Goal: Information Seeking & Learning: Check status

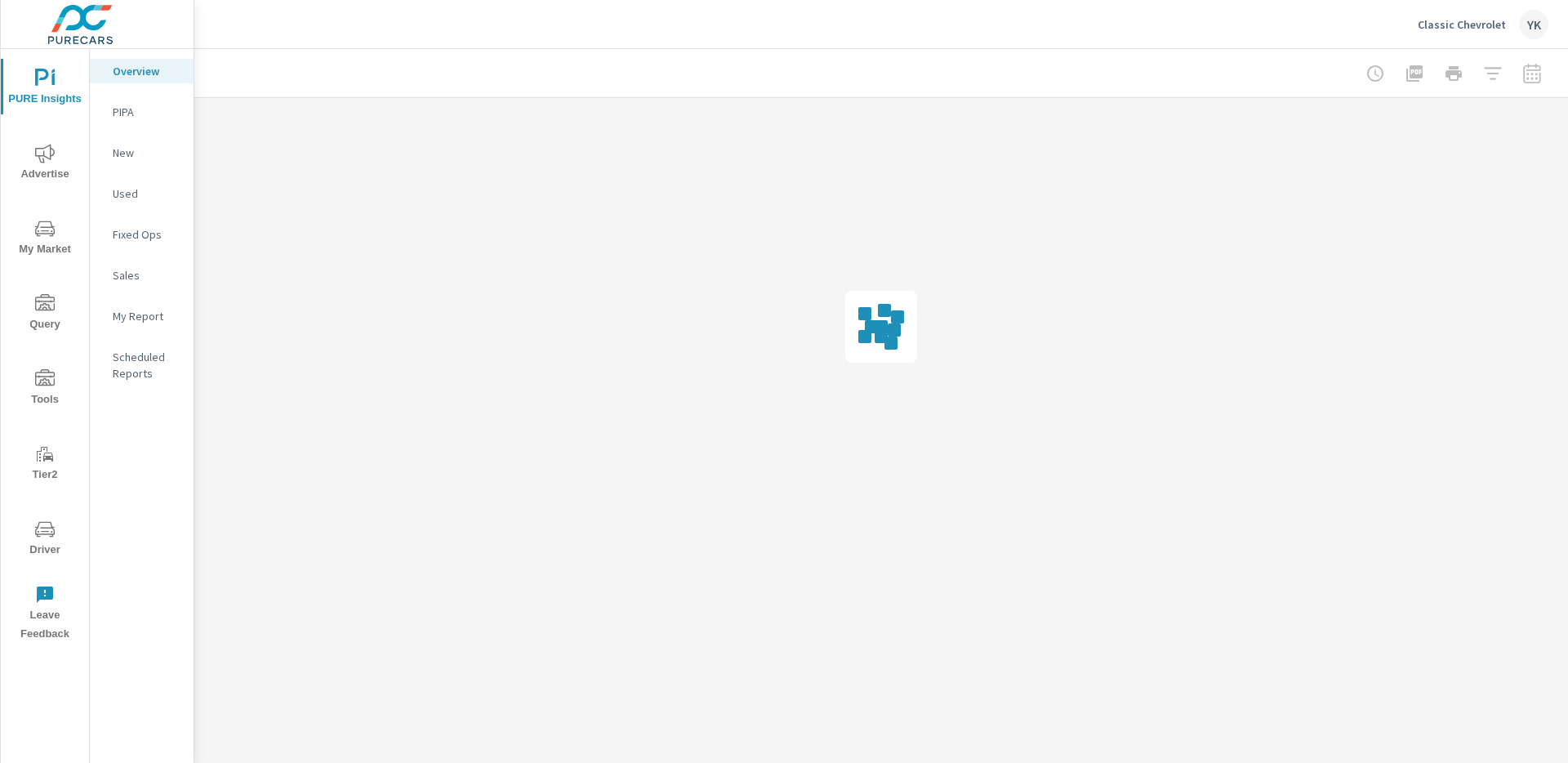
click at [38, 160] on icon "nav menu" at bounding box center [45, 154] width 20 height 20
click at [145, 208] on nav "Overall Search PMAX Display Social Video Local PureCars TV Fixed Ops Website An…" at bounding box center [141, 339] width 104 height 580
click at [145, 181] on div "Display" at bounding box center [141, 193] width 104 height 24
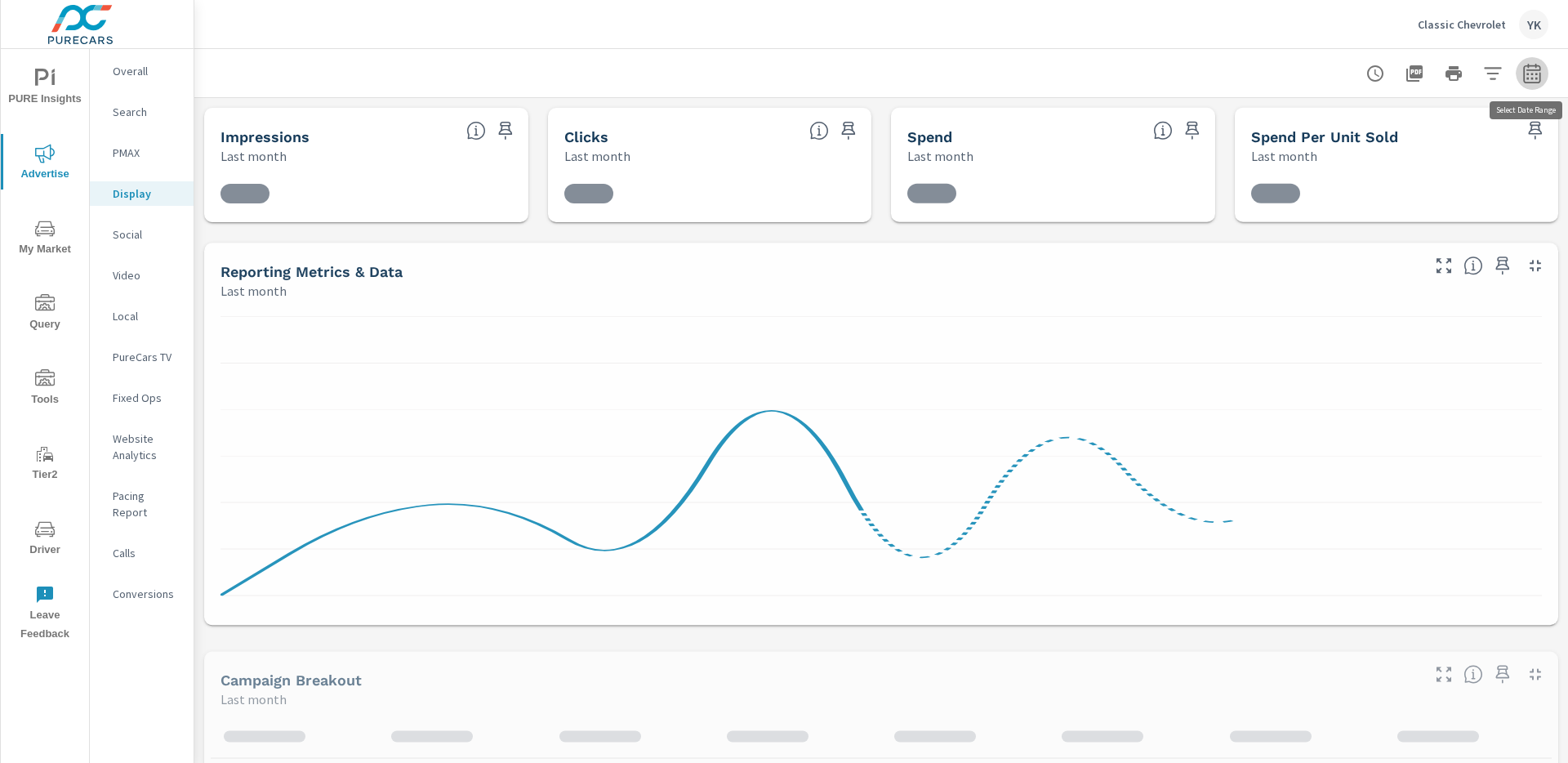
click at [1534, 76] on icon "button" at bounding box center [1533, 73] width 20 height 20
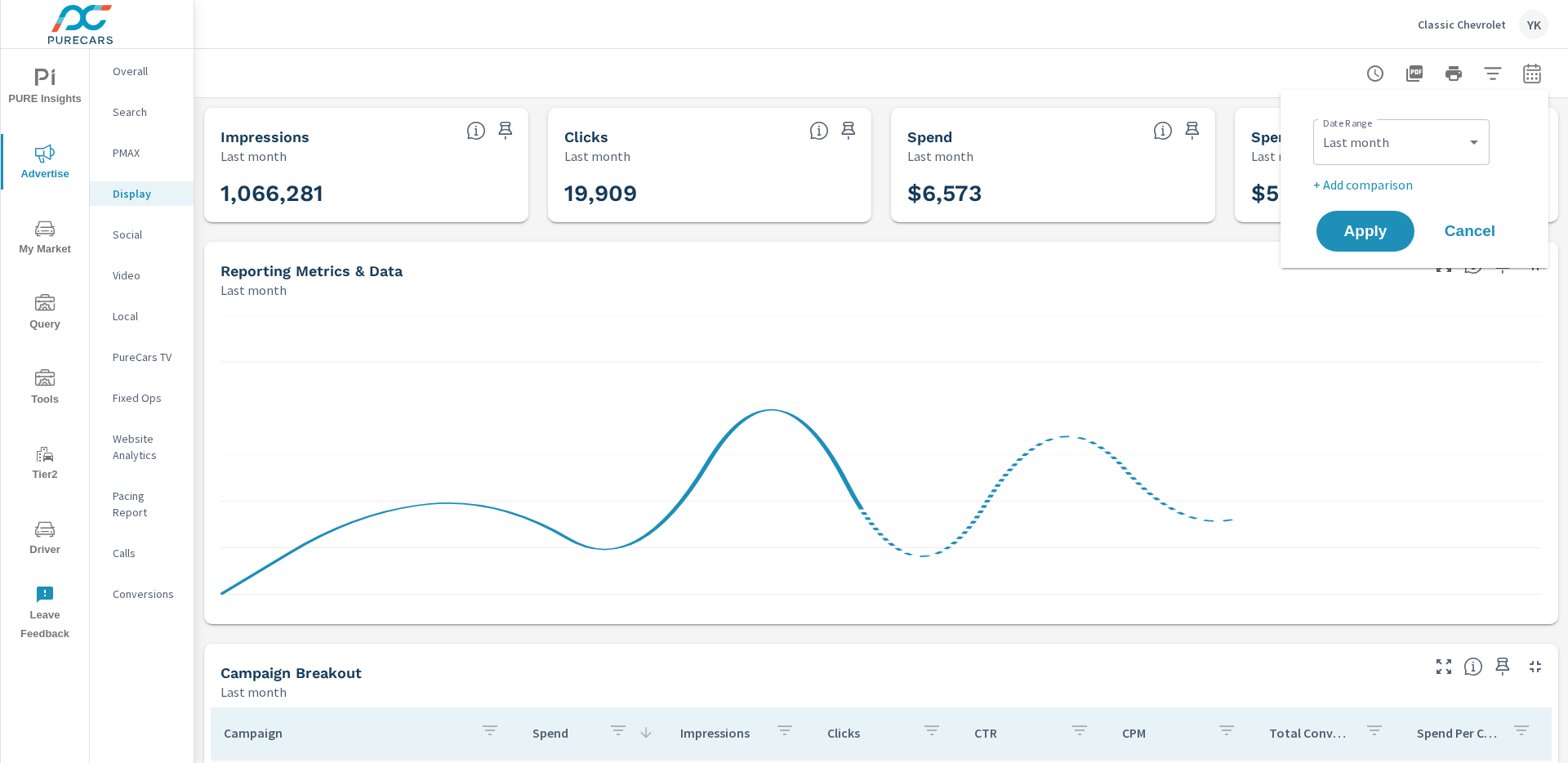
click at [1445, 121] on div "Custom Yesterday Last week Last 7 days Last 14 days Last 30 days Last 45 days L…" at bounding box center [1401, 142] width 177 height 45
click at [1439, 136] on select "Custom [DATE] Last week Last 7 days Last 14 days Last 30 days Last 45 days Last…" at bounding box center [1401, 142] width 163 height 33
click at [1320, 126] on select "Custom [DATE] Last week Last 7 days Last 14 days Last 30 days Last 45 days Last…" at bounding box center [1401, 142] width 163 height 33
select select "Month to date"
click at [1409, 235] on button "Apply" at bounding box center [1366, 231] width 101 height 43
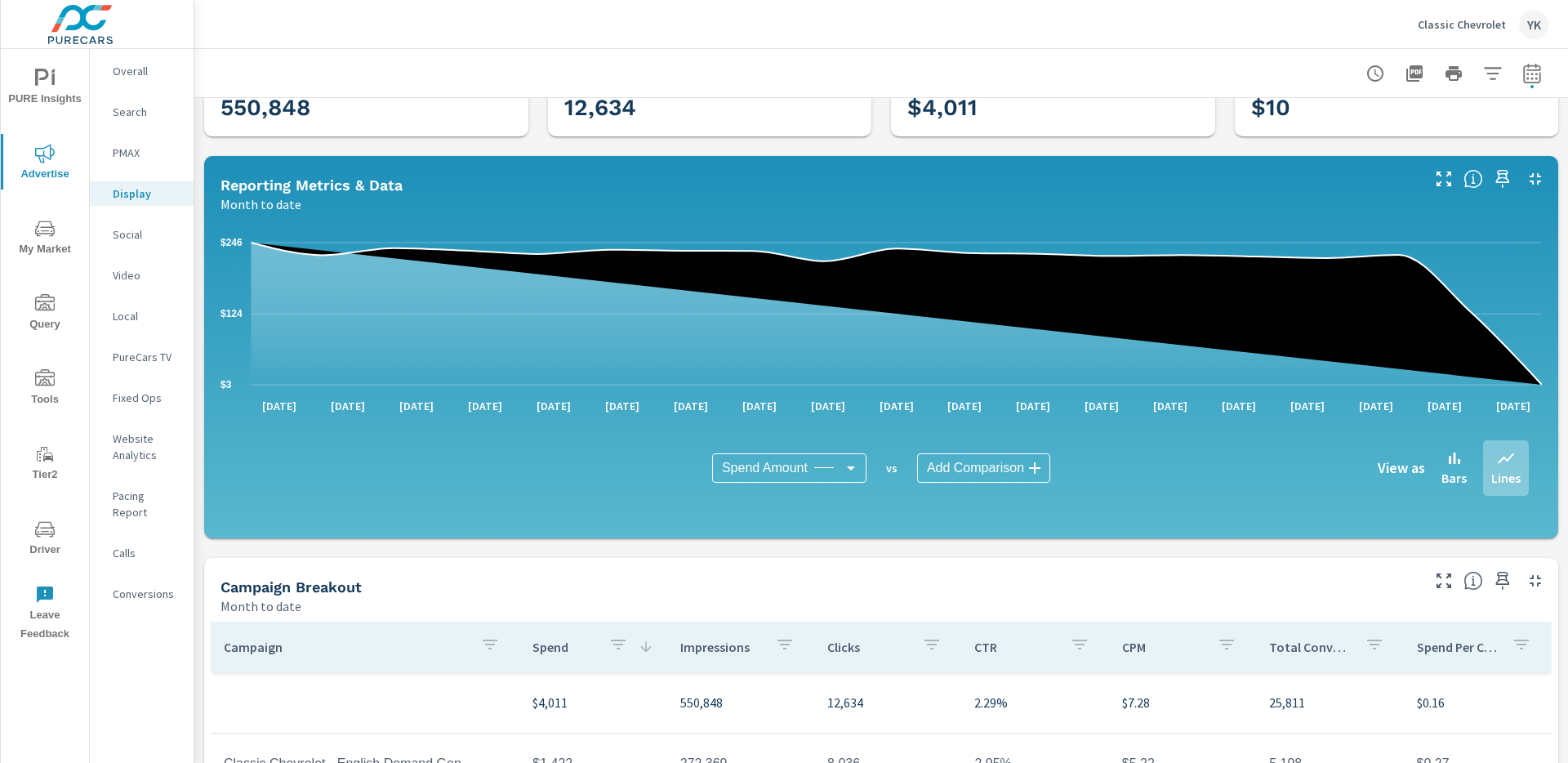
scroll to position [81, 0]
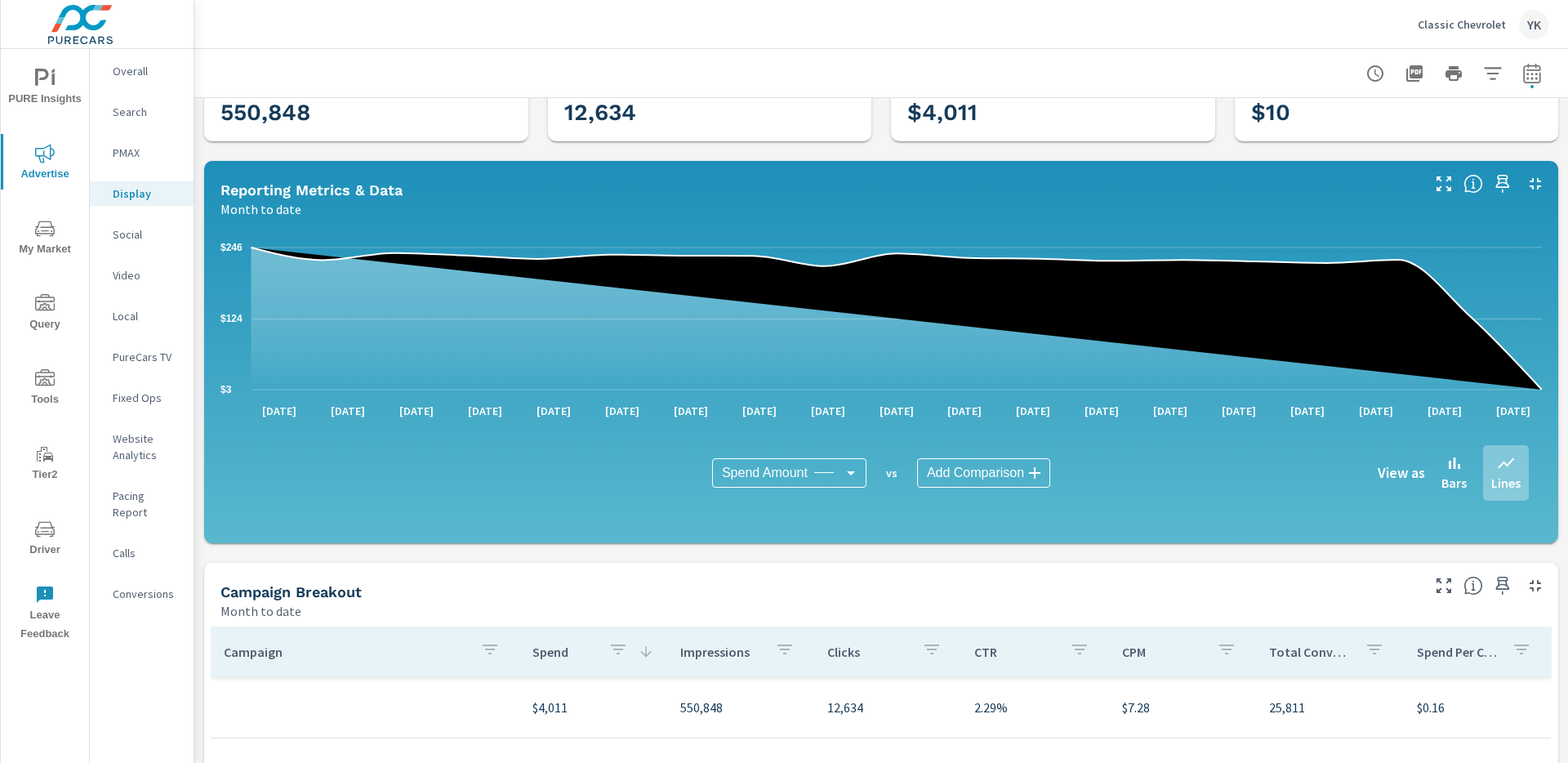
drag, startPoint x: 1474, startPoint y: 80, endPoint x: 1489, endPoint y: 78, distance: 15.1
click at [1477, 81] on div at bounding box center [1453, 73] width 189 height 33
click at [1489, 78] on icon "button" at bounding box center [1493, 73] width 20 height 20
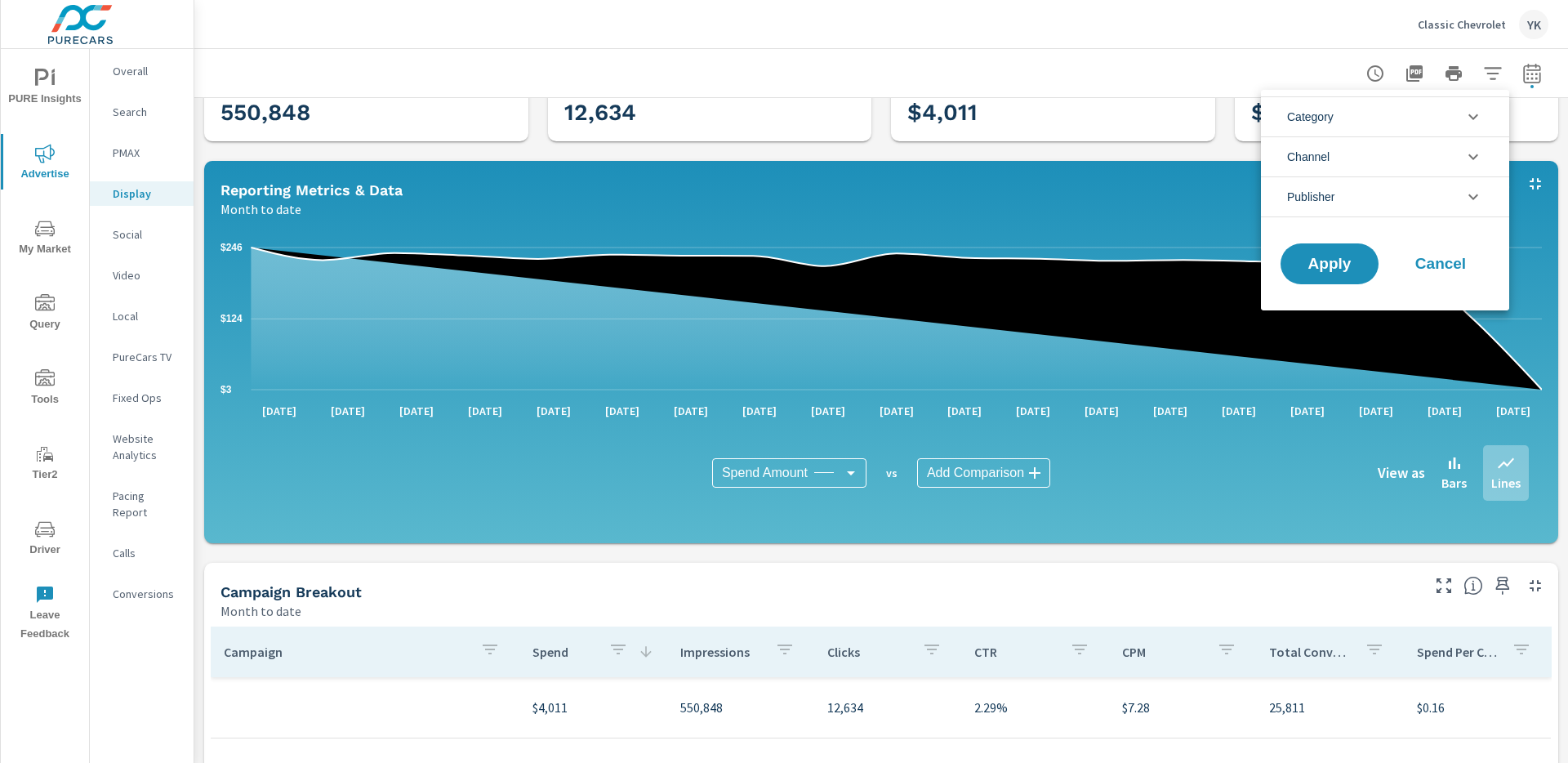
click at [1318, 196] on span "Publisher" at bounding box center [1311, 197] width 47 height 39
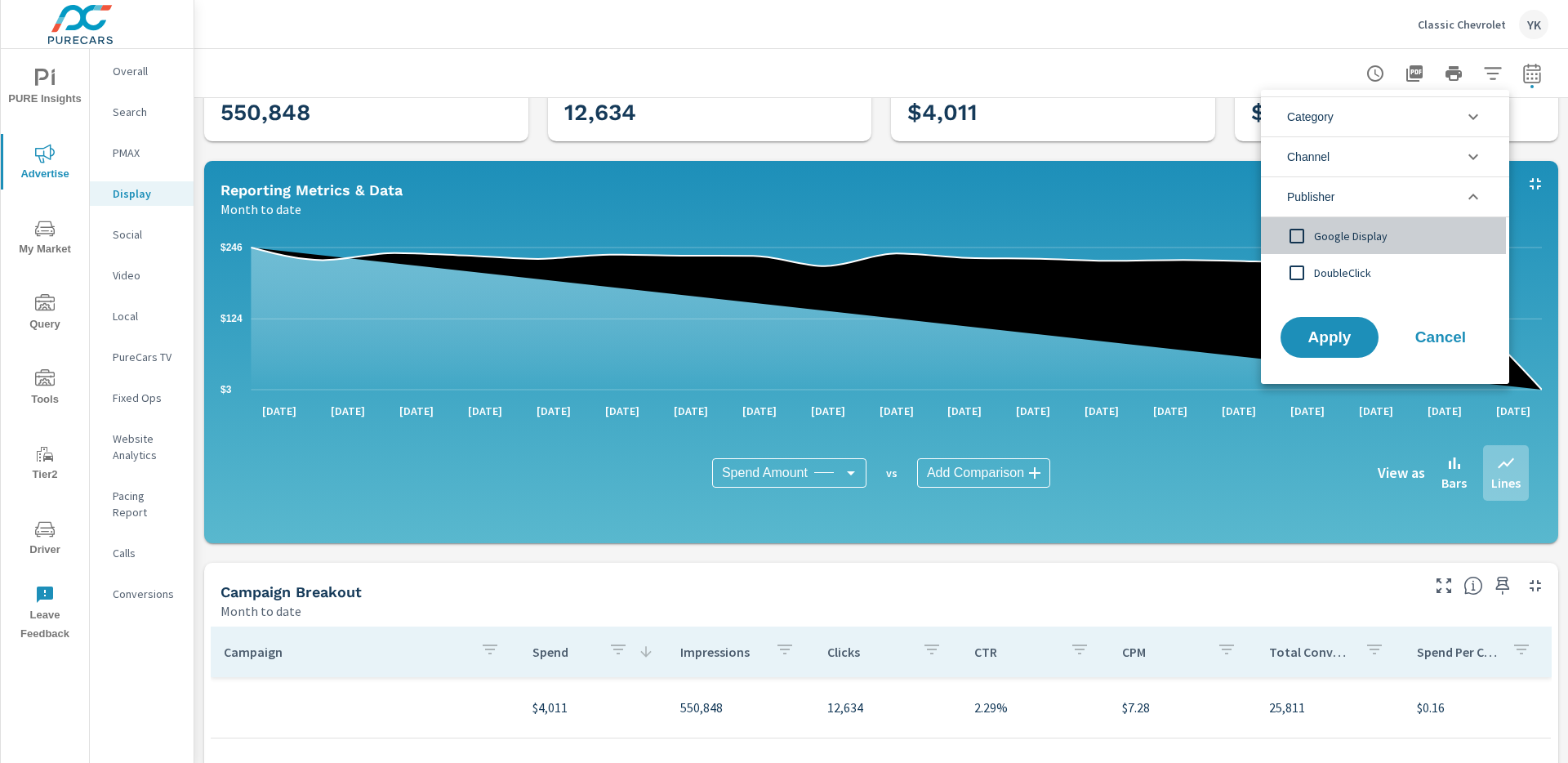
click at [1309, 238] on input "filter options" at bounding box center [1297, 237] width 34 height 34
click at [1310, 239] on input "filter options" at bounding box center [1297, 237] width 34 height 34
click at [1313, 270] on input "filter options" at bounding box center [1297, 273] width 34 height 34
click at [1317, 315] on div "Apply Cancel" at bounding box center [1385, 341] width 248 height 87
click at [1320, 330] on span "Apply" at bounding box center [1330, 337] width 67 height 15
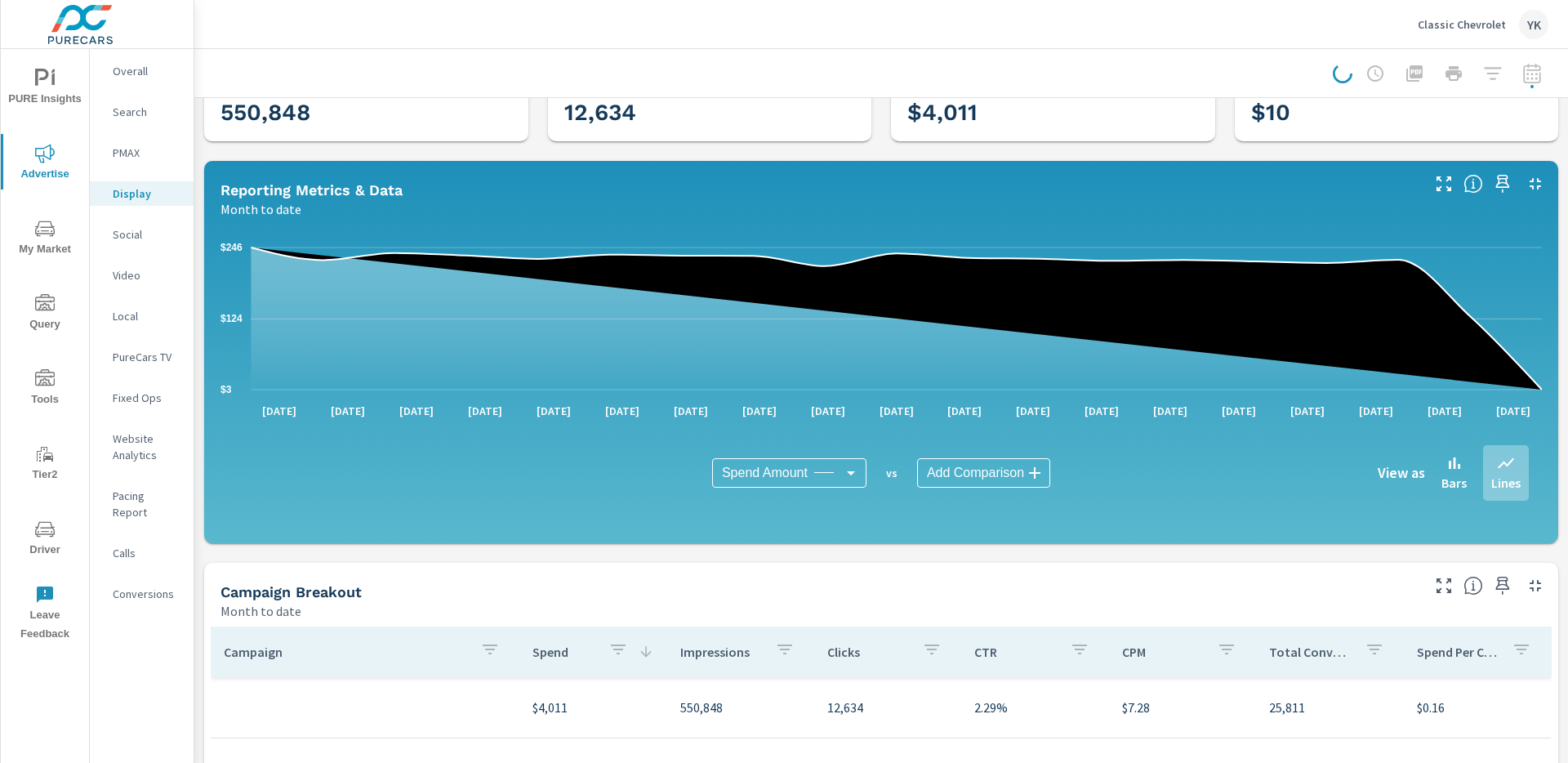
scroll to position [0, 0]
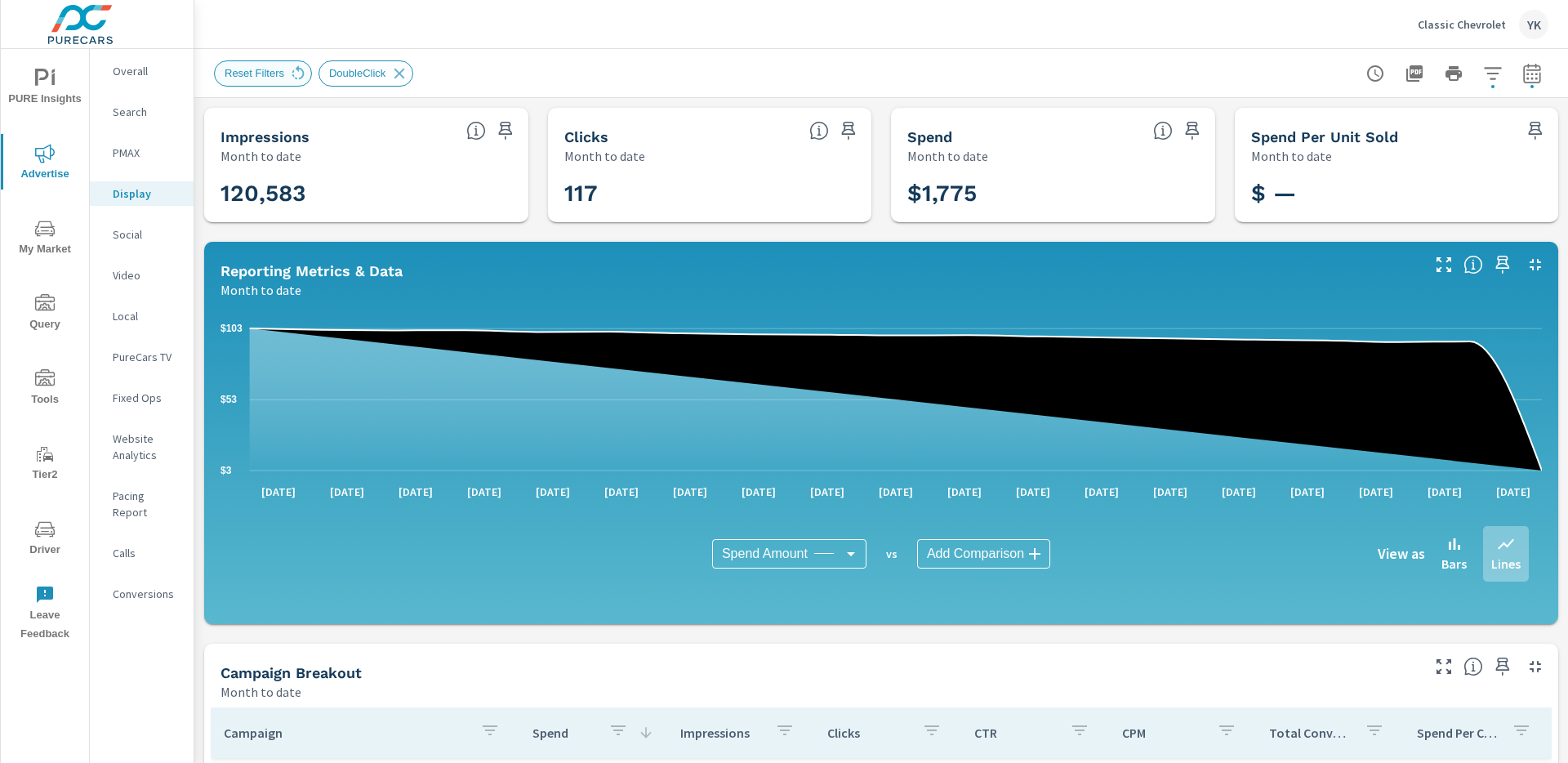
click at [269, 81] on div "Reset Filters" at bounding box center [263, 73] width 98 height 26
click at [231, 71] on span "Reset Filters" at bounding box center [254, 73] width 79 height 13
click at [303, 74] on icon at bounding box center [298, 73] width 18 height 18
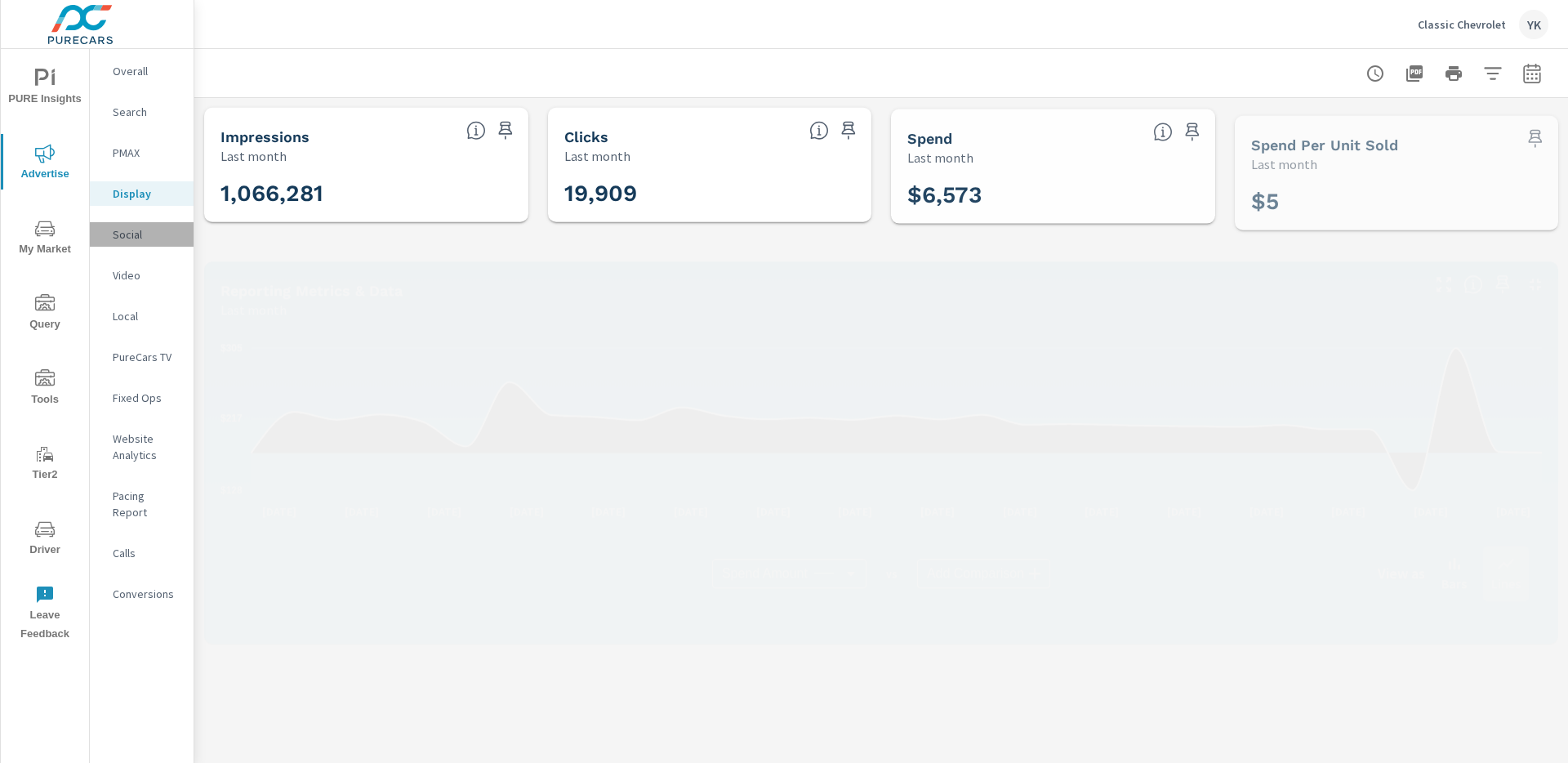
click at [141, 227] on p "Social" at bounding box center [146, 235] width 68 height 16
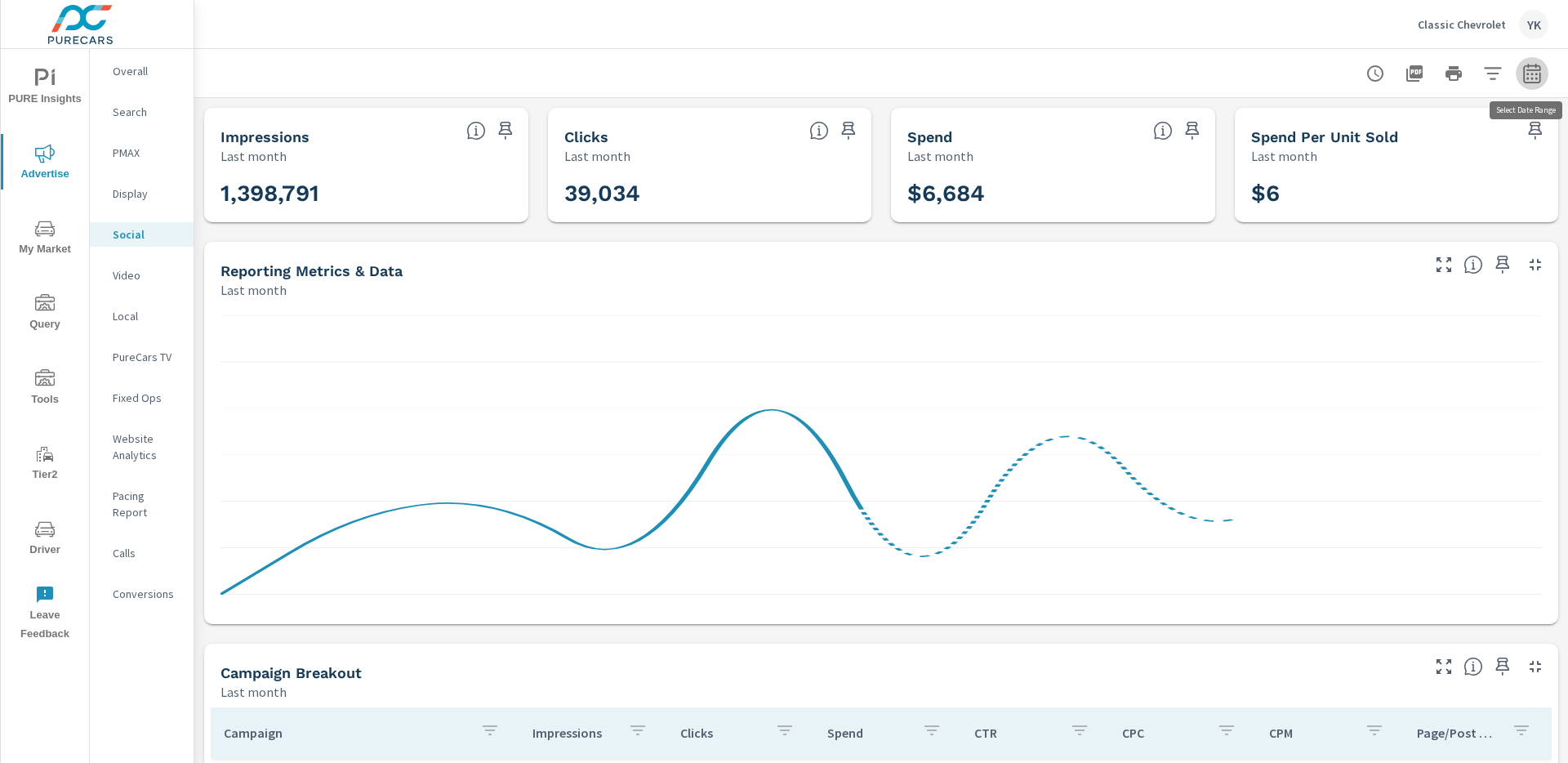
click at [1530, 72] on icon "button" at bounding box center [1533, 73] width 20 height 20
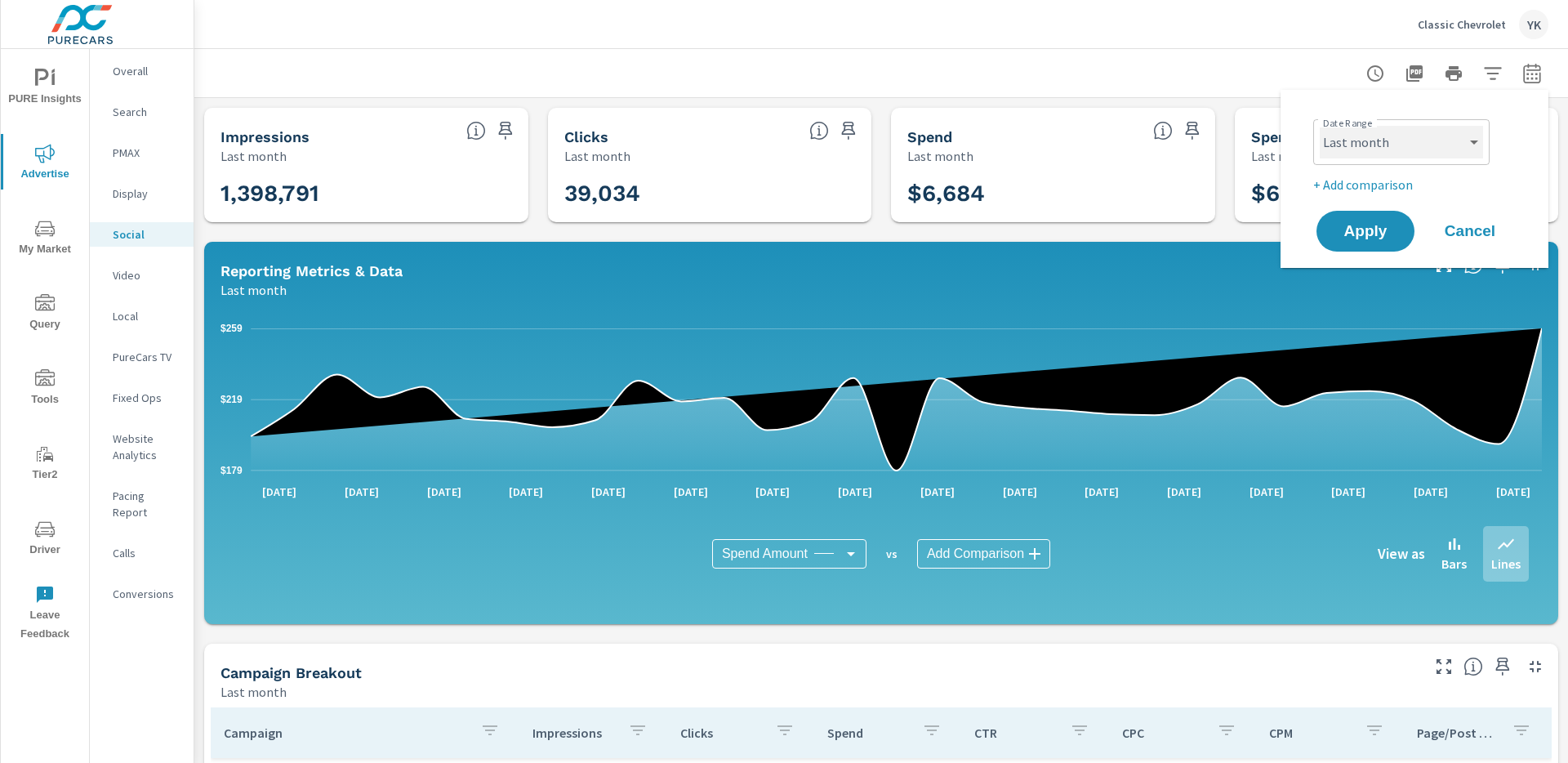
click at [1431, 150] on select "Custom [DATE] Last week Last 7 days Last 14 days Last 30 days Last 45 days Last…" at bounding box center [1401, 142] width 163 height 33
click at [1320, 126] on select "Custom [DATE] Last week Last 7 days Last 14 days Last 30 days Last 45 days Last…" at bounding box center [1401, 142] width 163 height 33
select select "Month to date"
drag, startPoint x: 1370, startPoint y: 223, endPoint x: 1330, endPoint y: 208, distance: 42.7
click at [1371, 224] on span "Apply" at bounding box center [1365, 231] width 65 height 14
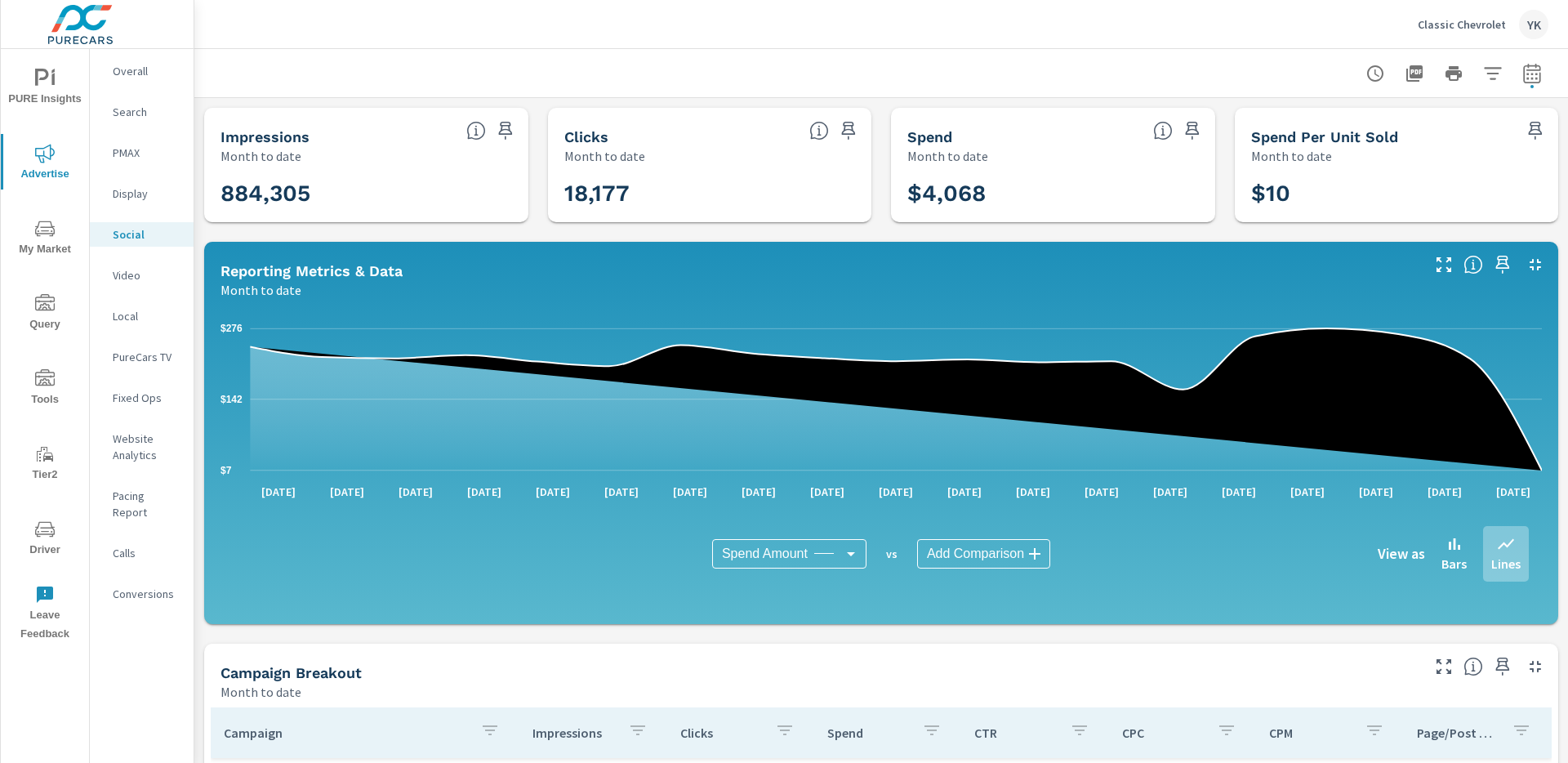
click at [137, 353] on p "PureCars TV" at bounding box center [146, 357] width 68 height 16
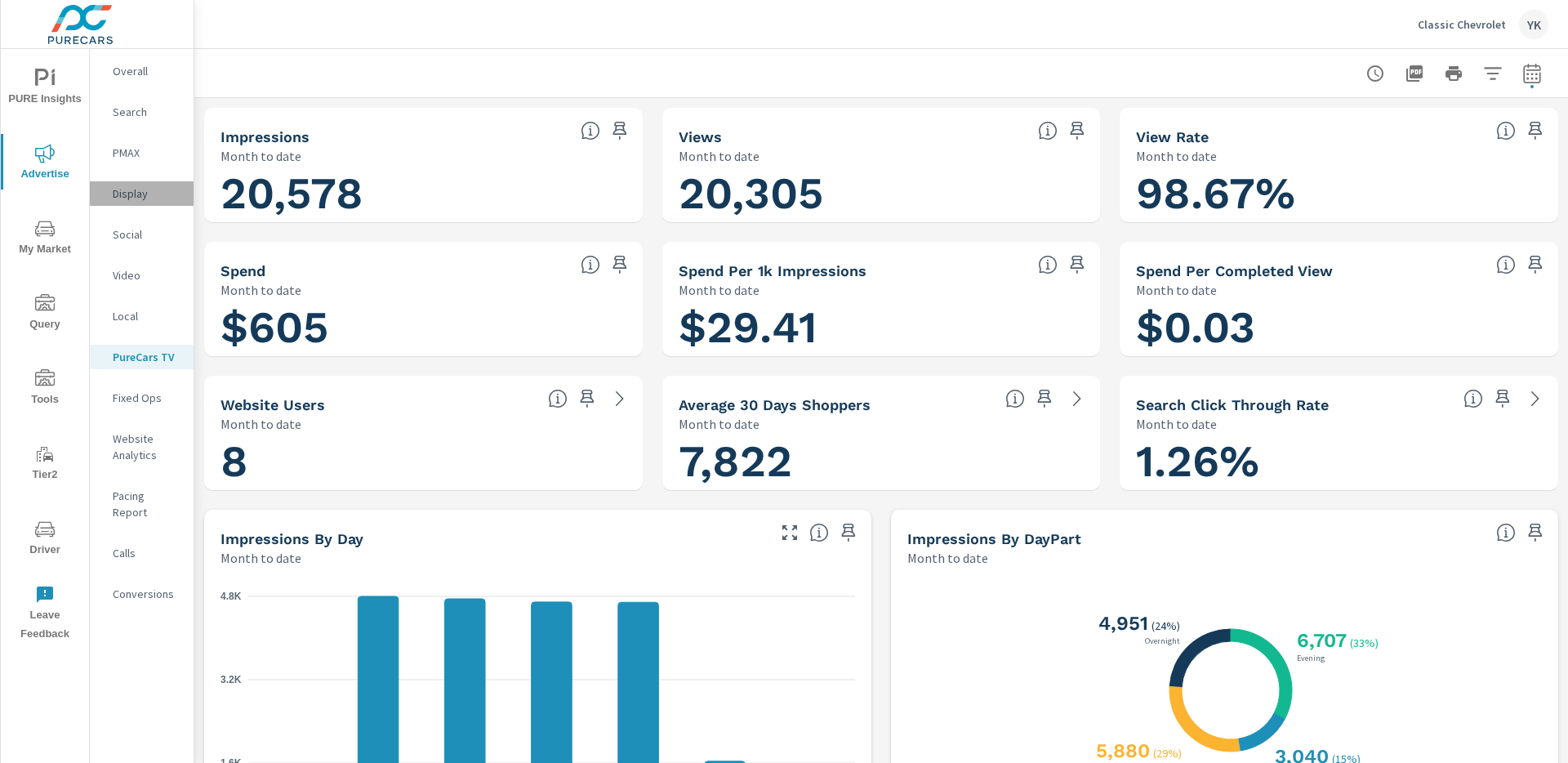
click at [148, 181] on div "Display" at bounding box center [141, 193] width 104 height 24
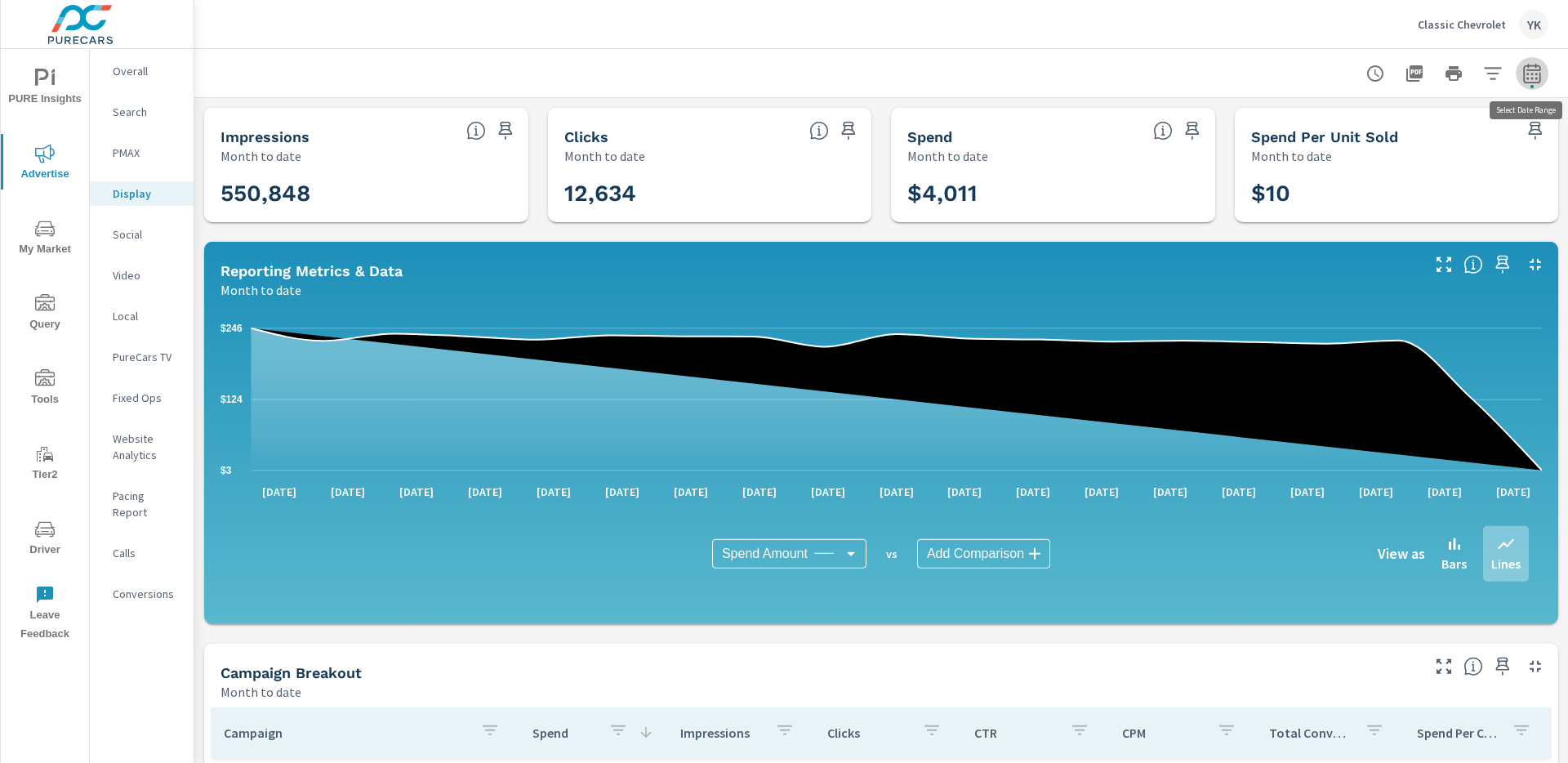
drag, startPoint x: 1539, startPoint y: 63, endPoint x: 1508, endPoint y: 71, distance: 32.0
click at [1539, 63] on icon "button" at bounding box center [1533, 73] width 20 height 20
select select "Month to date"
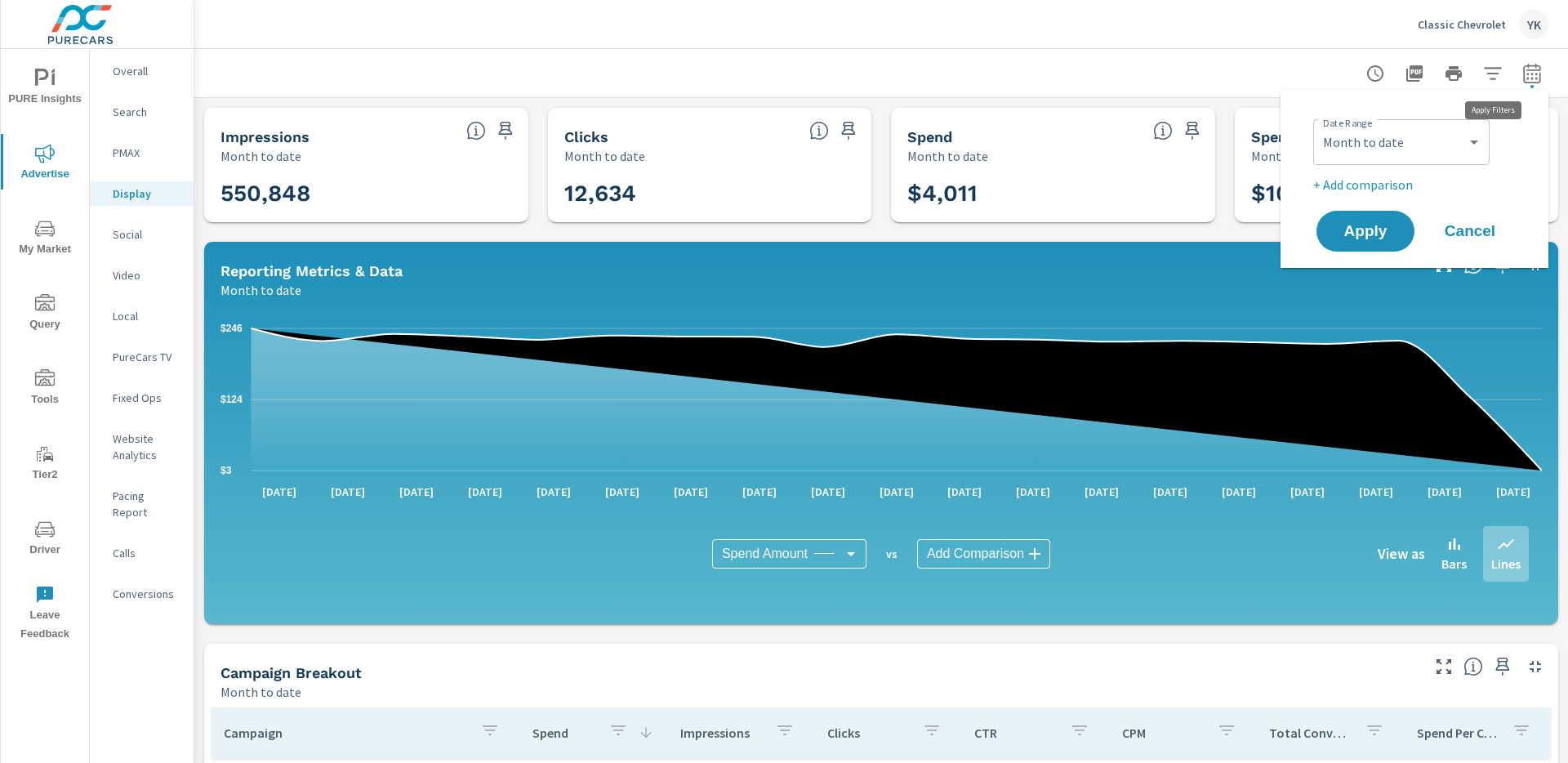
click at [1496, 71] on icon "button" at bounding box center [1493, 73] width 20 height 20
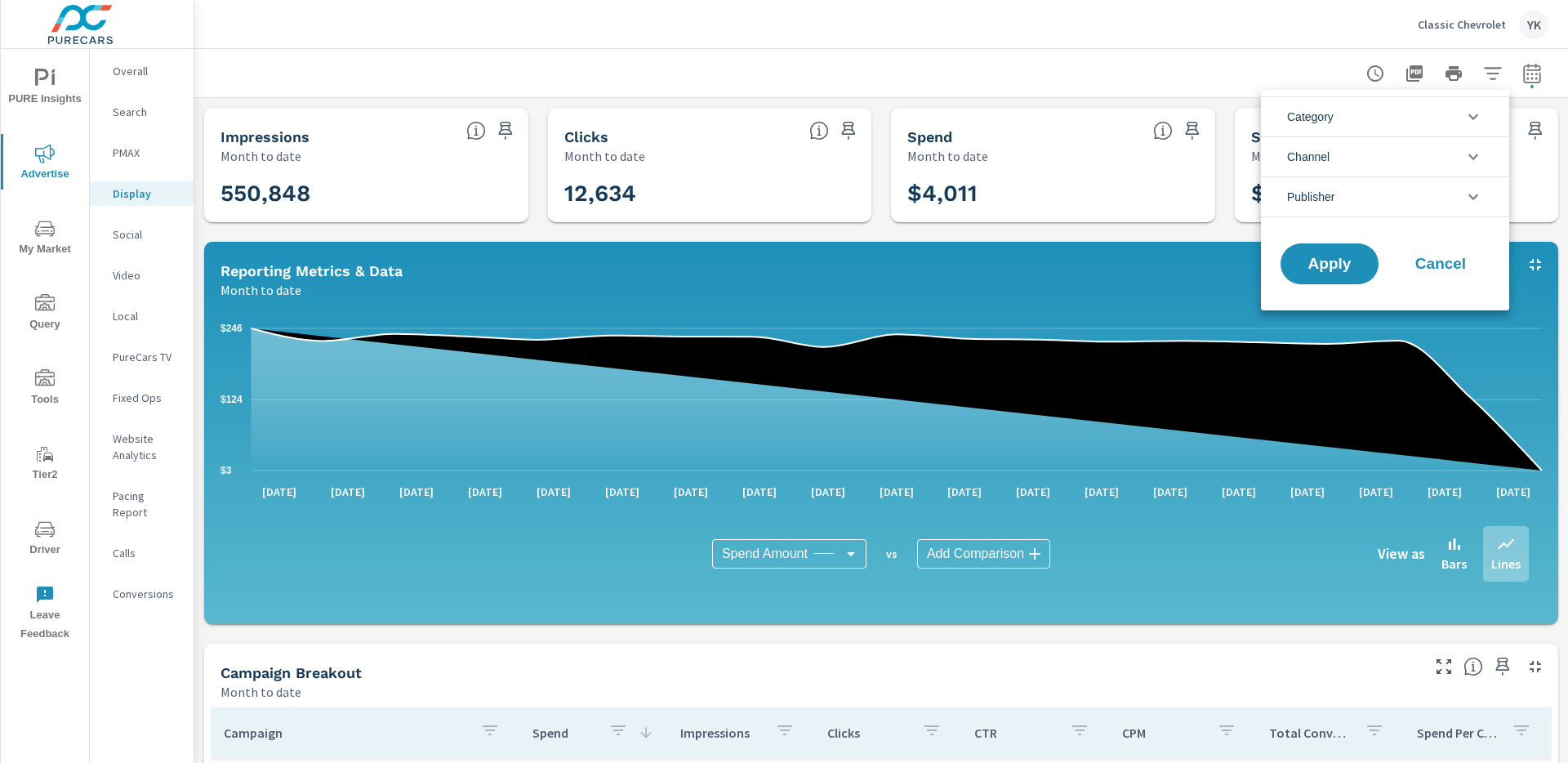
click at [1407, 201] on li "Publisher" at bounding box center [1385, 197] width 248 height 41
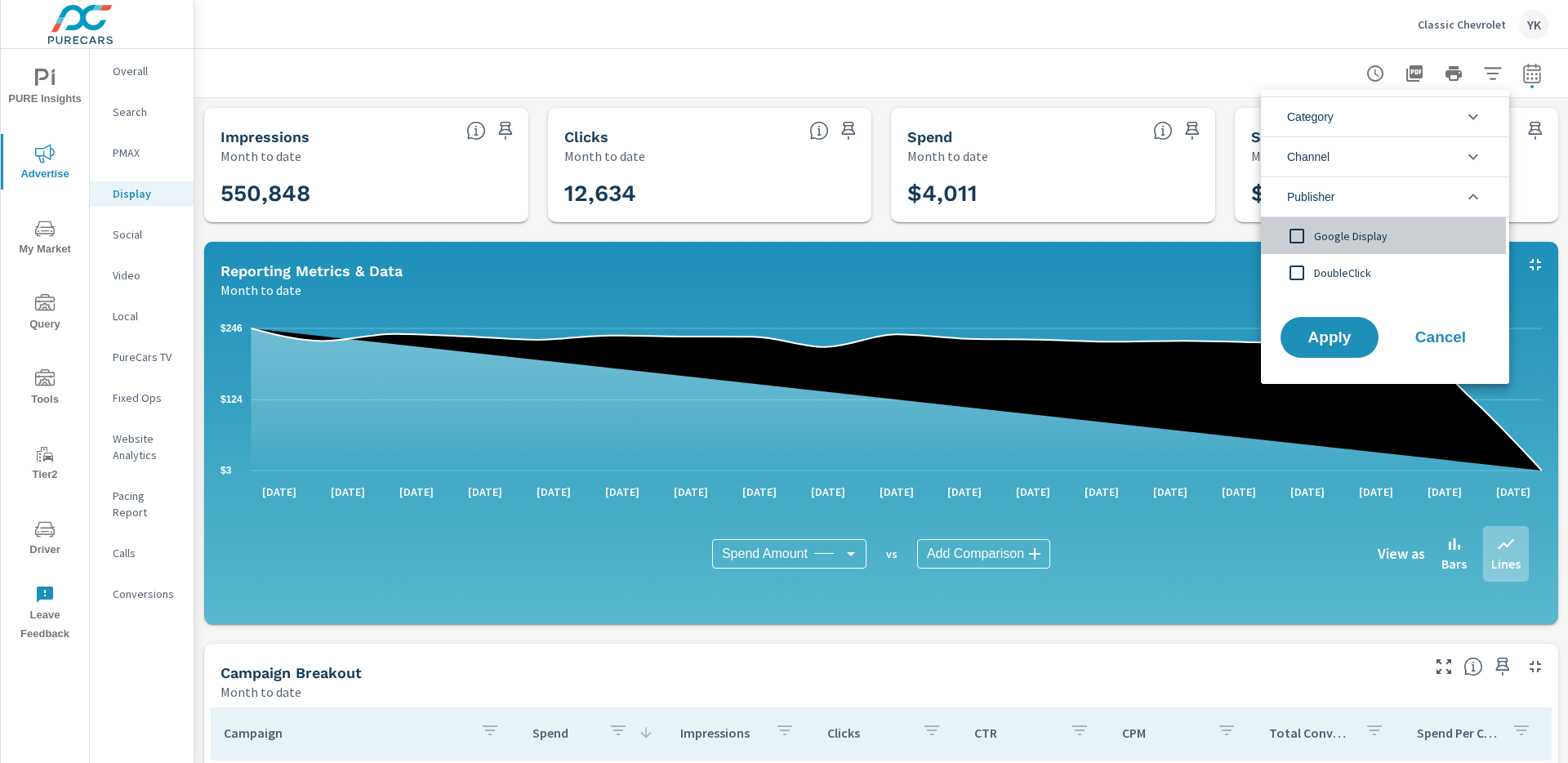
click at [1328, 241] on span "Google Display" at bounding box center [1403, 237] width 178 height 20
click at [1322, 344] on span "Apply" at bounding box center [1330, 337] width 67 height 15
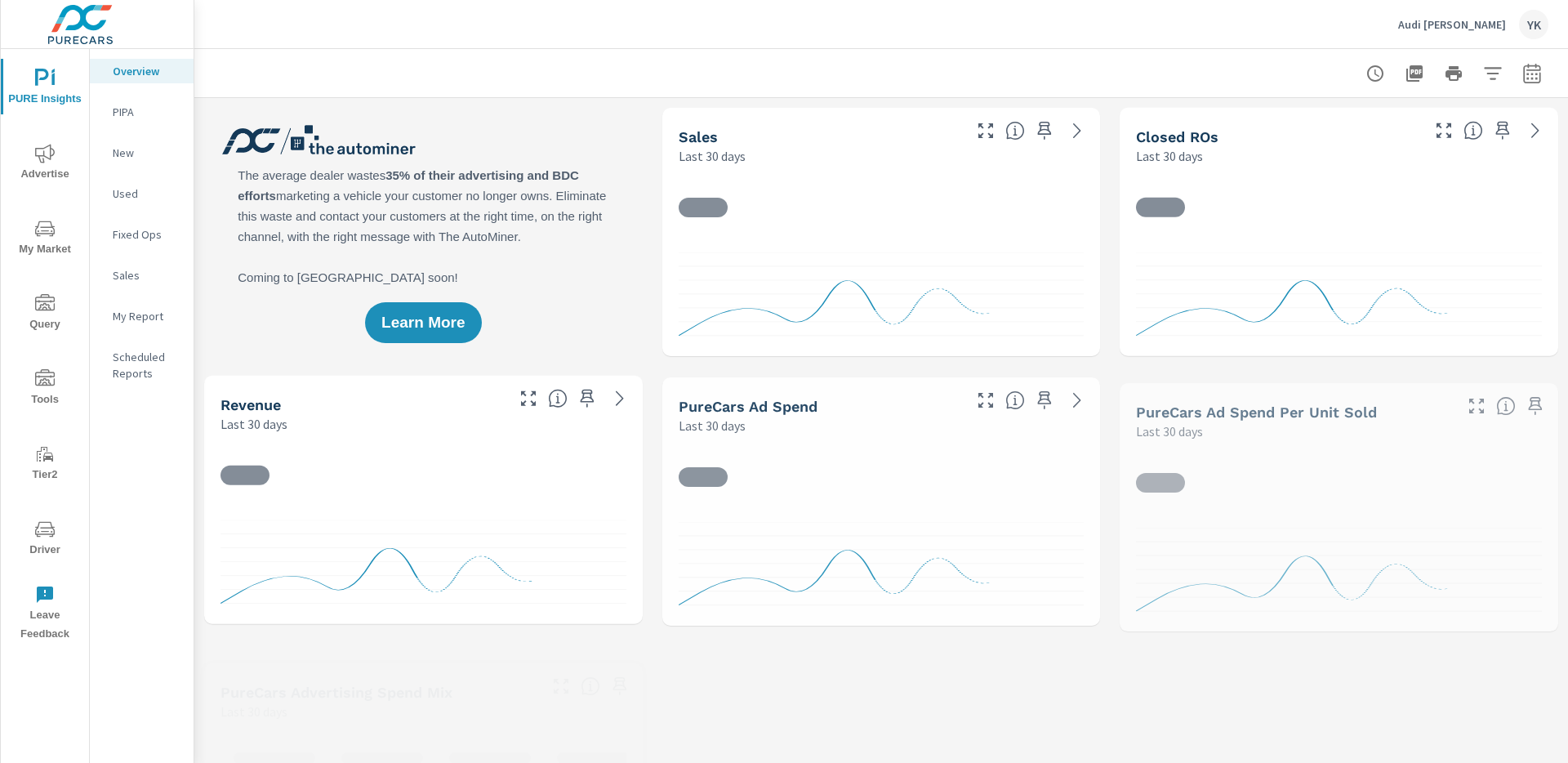
click at [1520, 65] on button "button" at bounding box center [1532, 73] width 33 height 33
select select "Last 30 days"
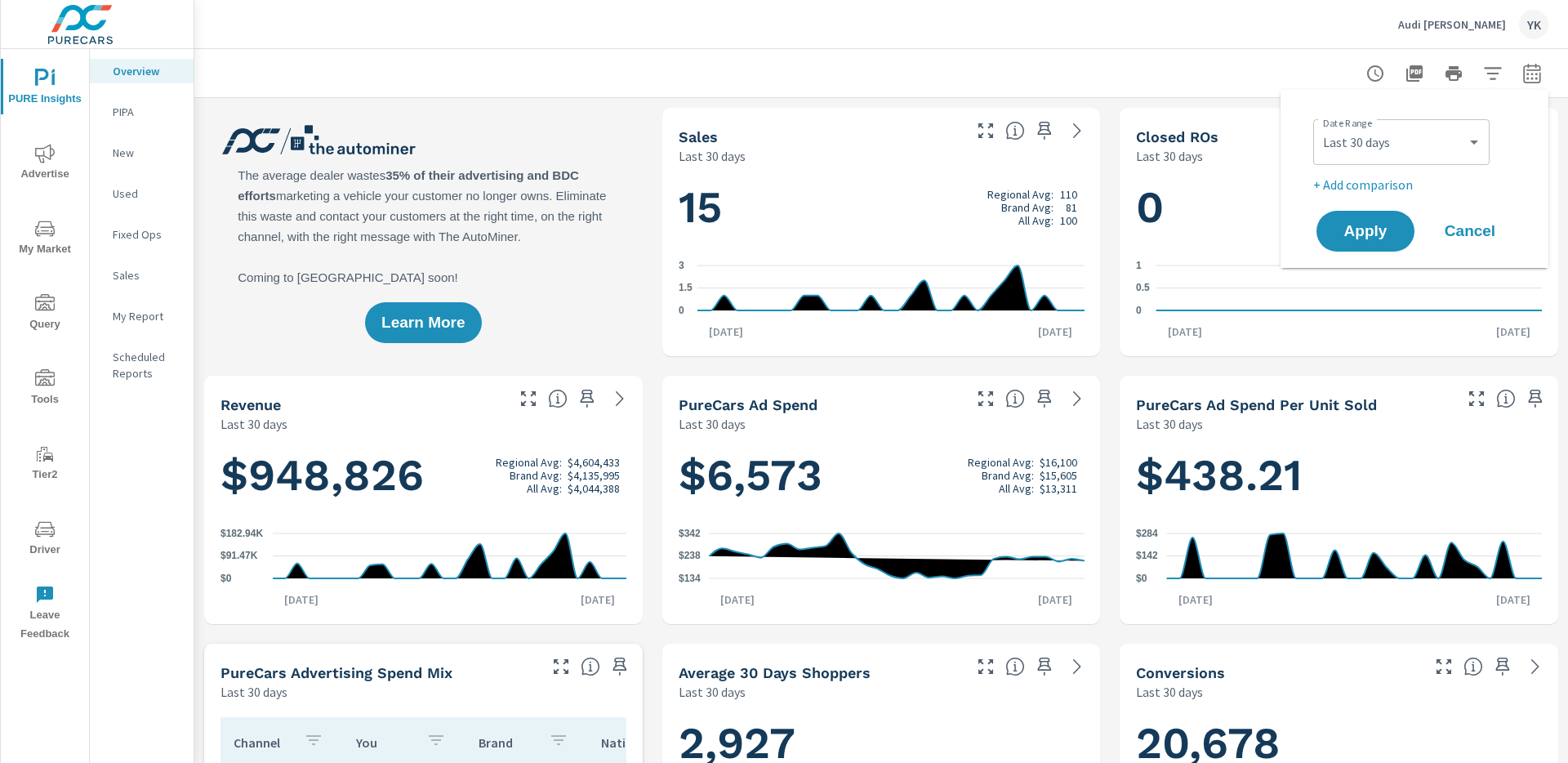
click at [43, 156] on icon "nav menu" at bounding box center [45, 154] width 20 height 20
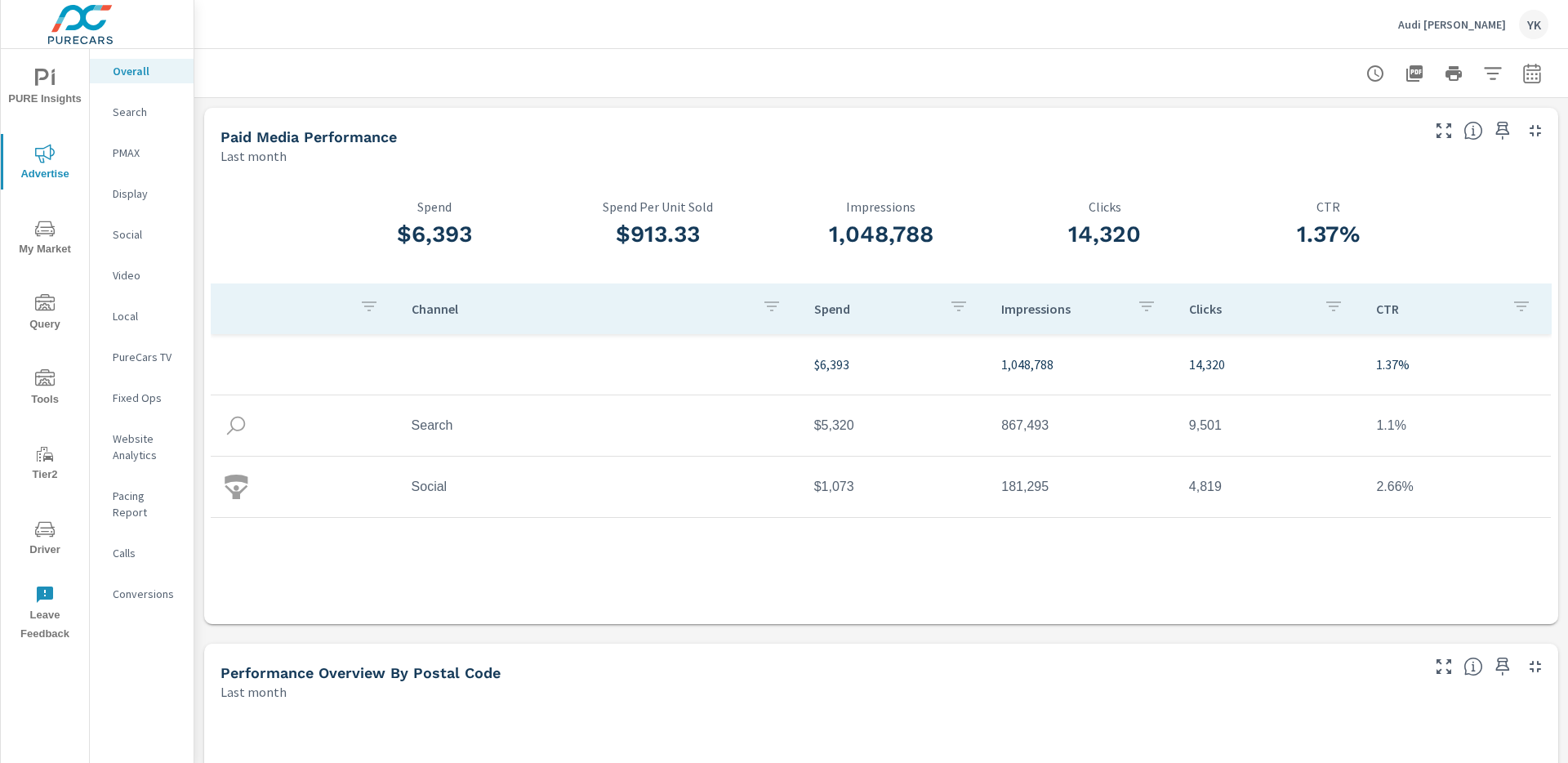
click at [143, 228] on p "Social" at bounding box center [146, 235] width 68 height 16
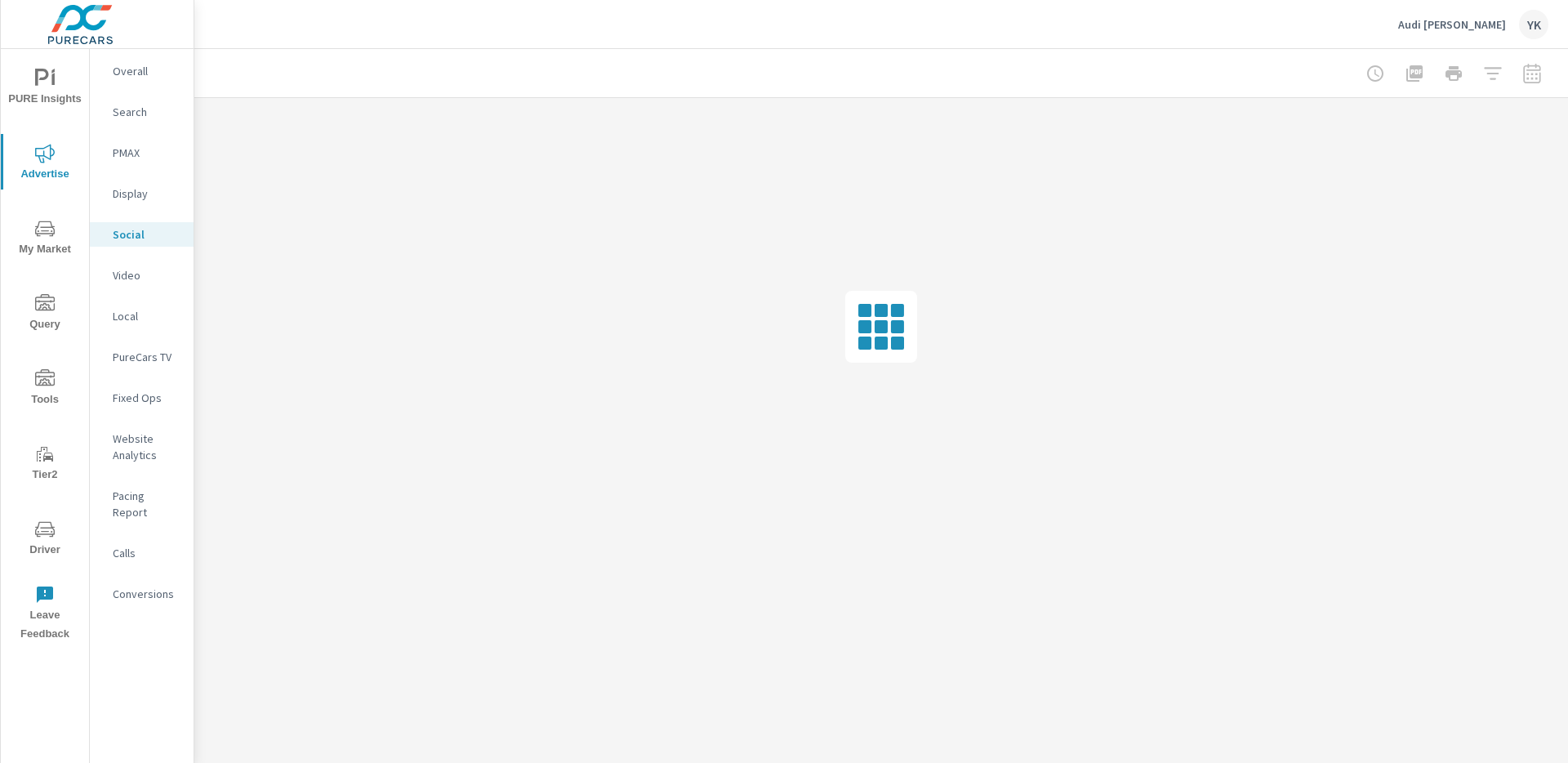
click at [1537, 72] on div at bounding box center [1453, 73] width 189 height 33
click at [1529, 65] on div at bounding box center [1453, 73] width 189 height 33
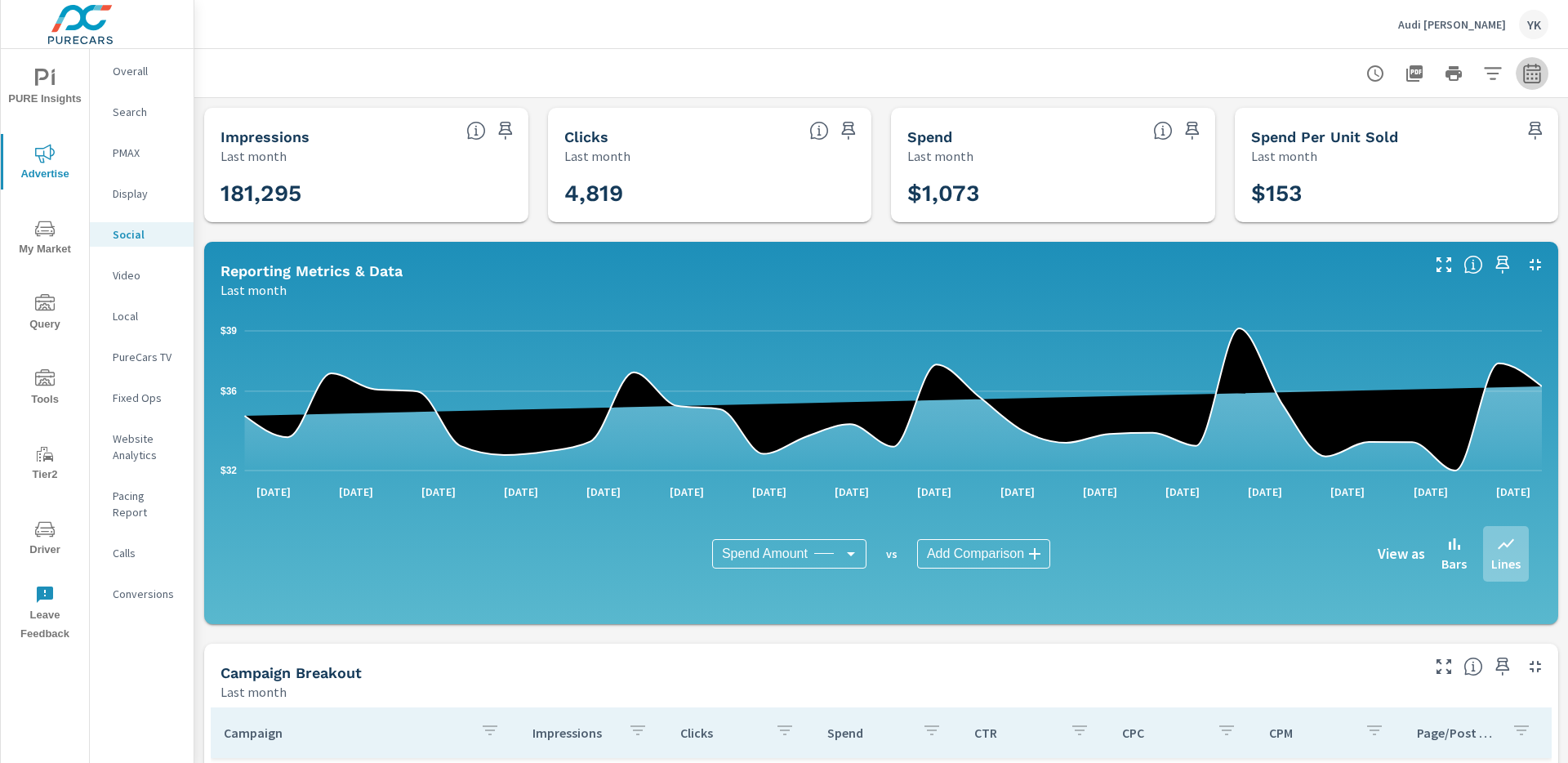
click at [1535, 82] on icon "button" at bounding box center [1531, 72] width 17 height 20
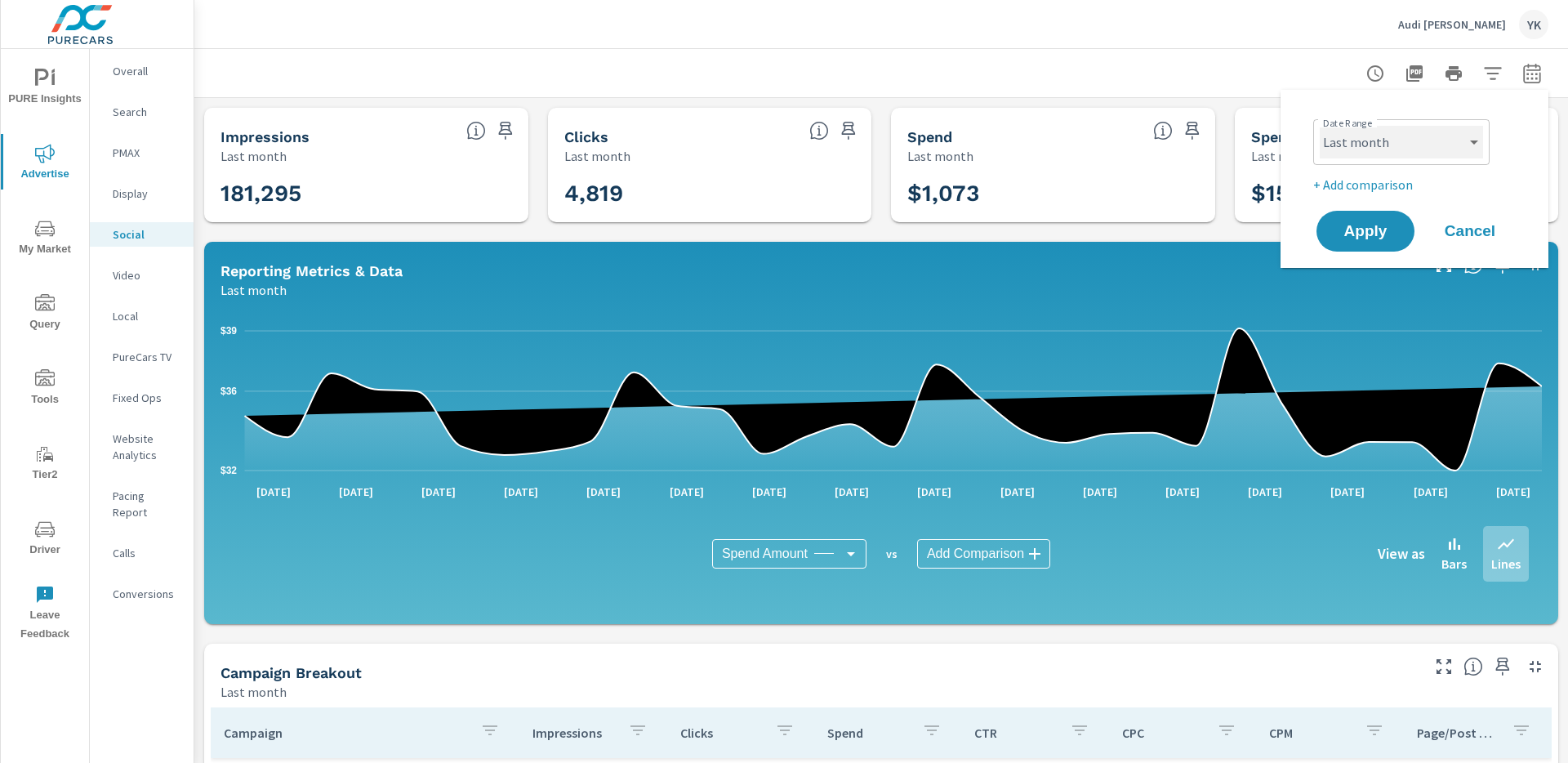
click at [1421, 140] on select "Custom [DATE] Last week Last 7 days Last 14 days Last 30 days Last 45 days Last…" at bounding box center [1401, 142] width 163 height 33
click at [1320, 126] on select "Custom [DATE] Last week Last 7 days Last 14 days Last 30 days Last 45 days Last…" at bounding box center [1401, 142] width 163 height 33
select select "Month to date"
click at [1365, 227] on span "Apply" at bounding box center [1366, 231] width 67 height 15
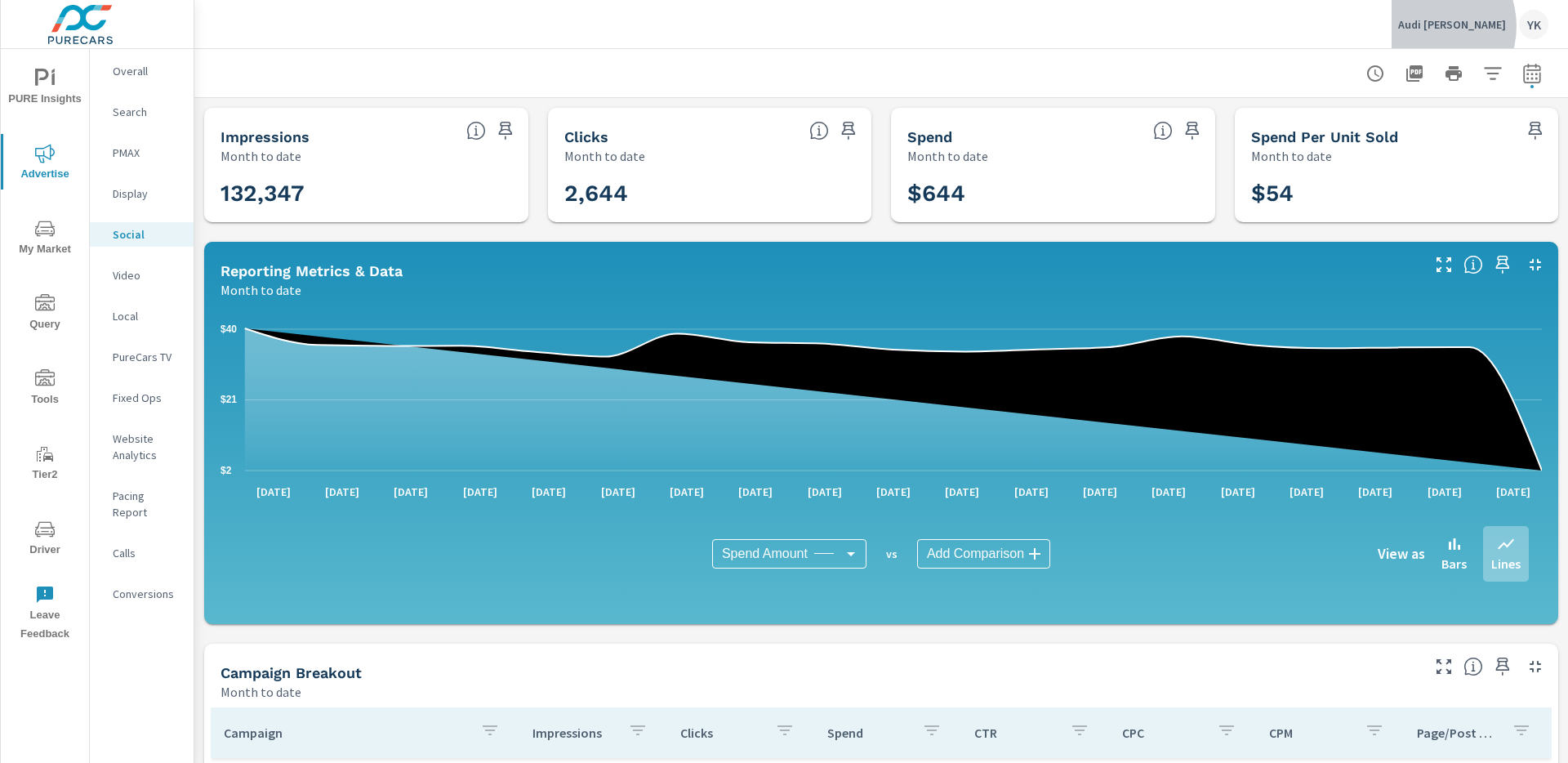
click at [1467, 26] on p "Audi [PERSON_NAME]" at bounding box center [1452, 24] width 108 height 14
